Goal: Information Seeking & Learning: Check status

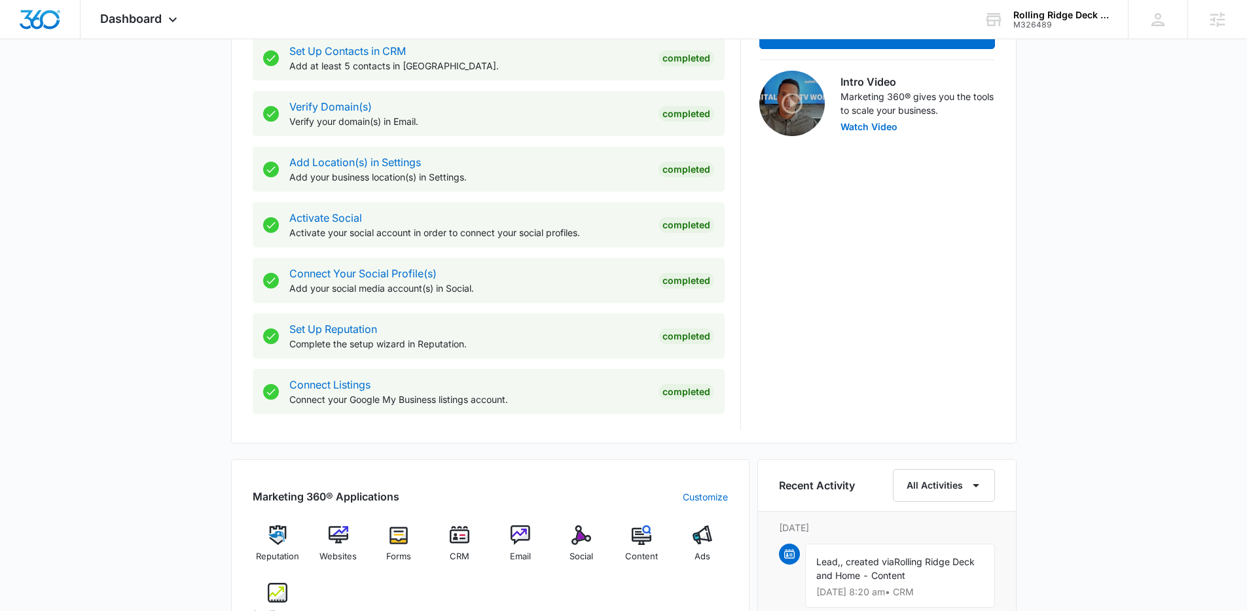
scroll to position [552, 0]
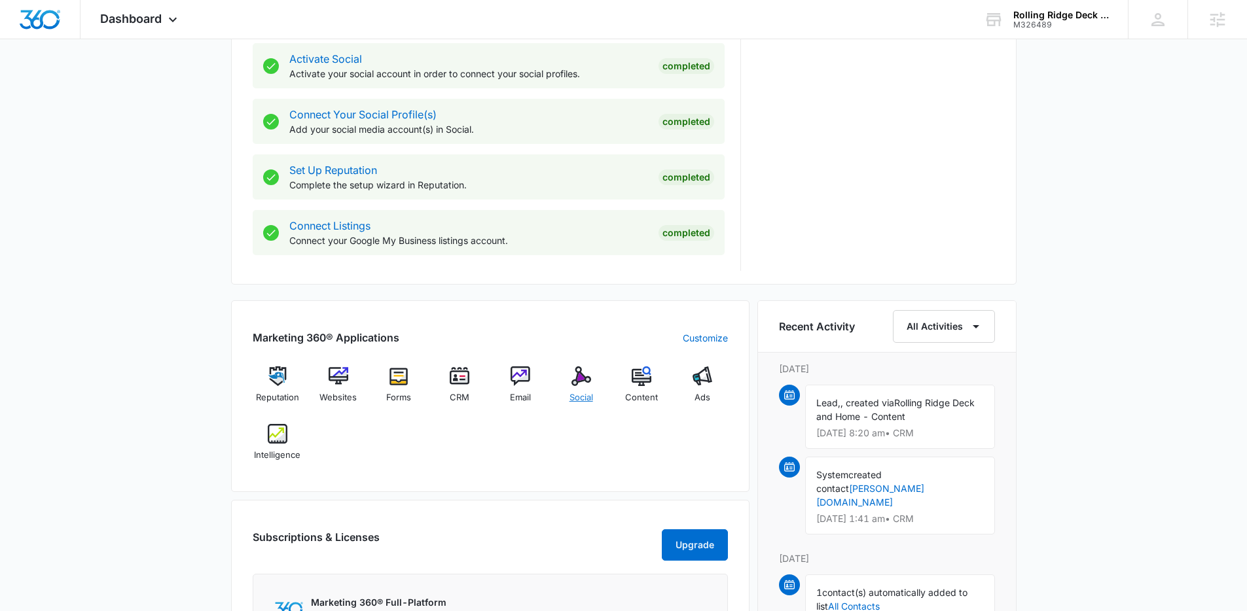
click at [577, 389] on div "Social" at bounding box center [581, 389] width 50 height 47
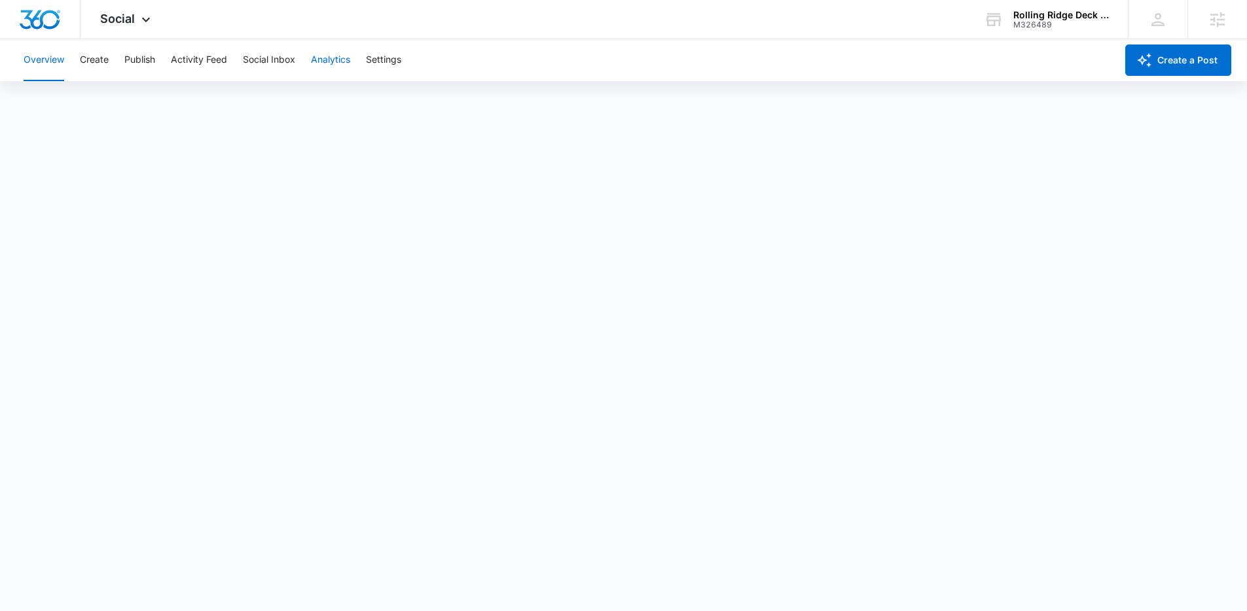
click at [328, 61] on button "Analytics" at bounding box center [330, 60] width 39 height 42
click at [436, 95] on button "Reports" at bounding box center [430, 100] width 33 height 37
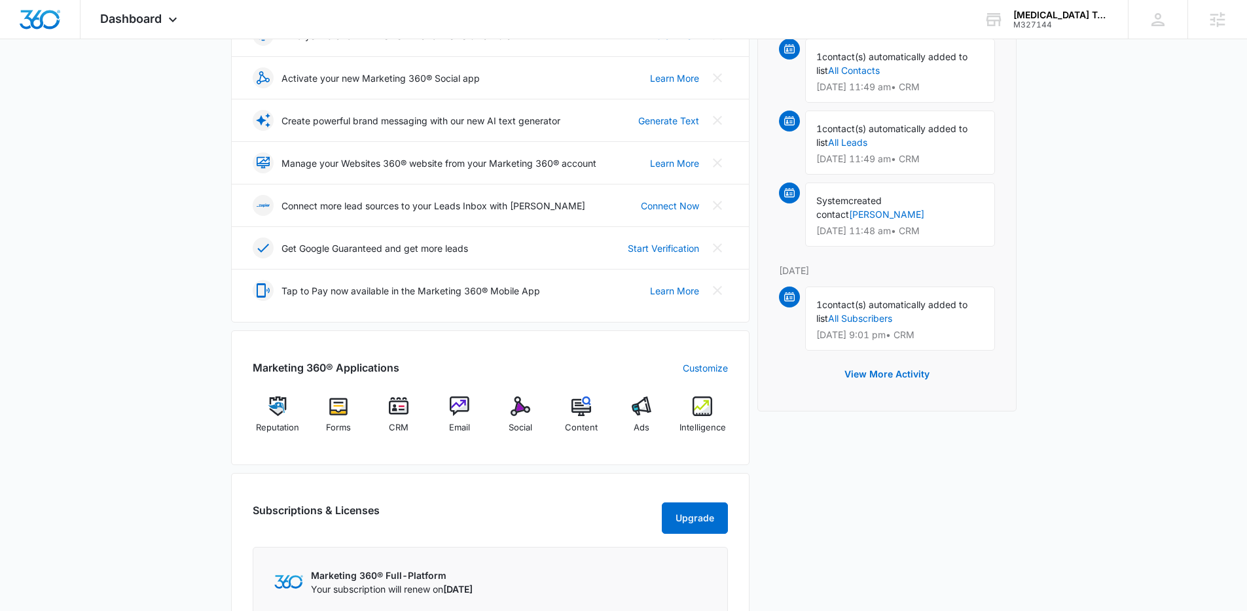
scroll to position [440, 0]
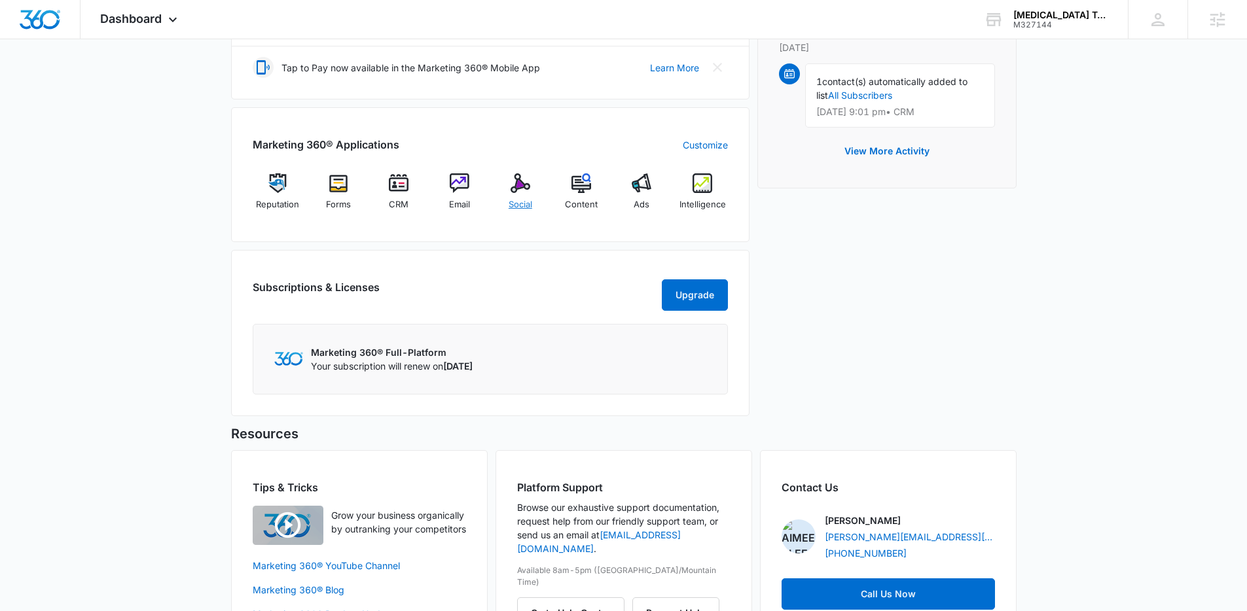
click at [528, 207] on span "Social" at bounding box center [520, 204] width 24 height 13
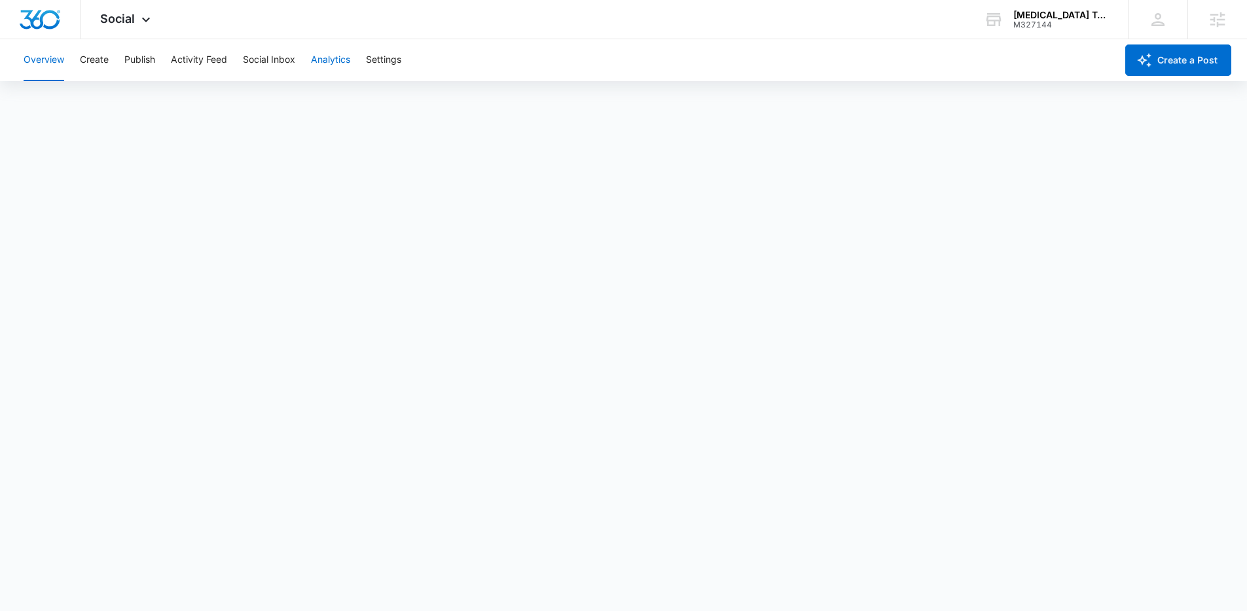
click at [349, 66] on button "Analytics" at bounding box center [330, 60] width 39 height 42
click at [439, 105] on button "Reports" at bounding box center [430, 100] width 33 height 37
